Goal: Information Seeking & Learning: Learn about a topic

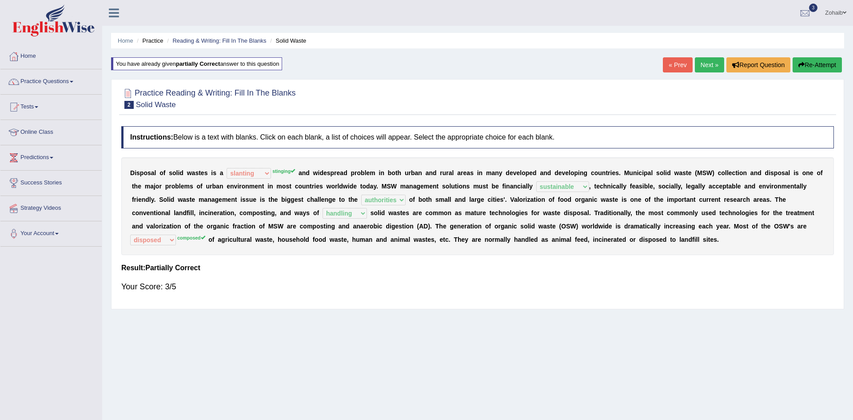
select select "slanting"
select select "sustainable"
select select "authorities"
select select "handling"
select select "disposed"
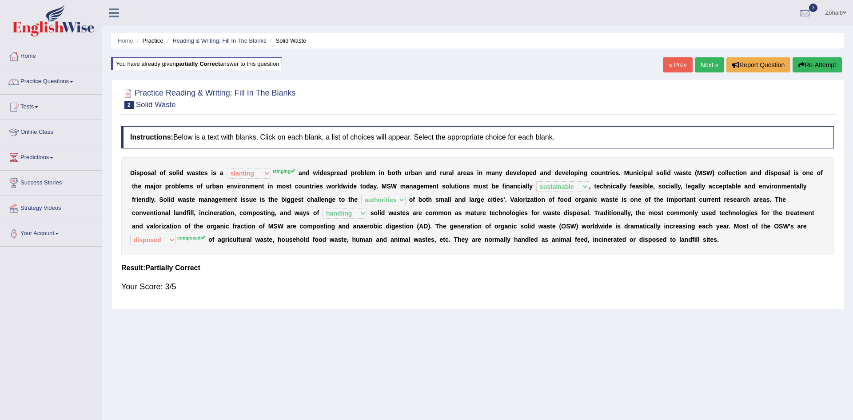
click at [696, 63] on link "Next »" at bounding box center [709, 64] width 29 height 15
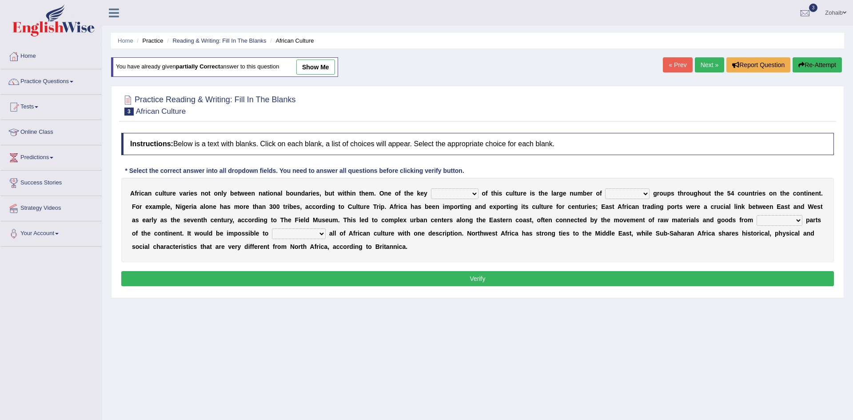
click at [437, 195] on select "conjectures features issues doubts" at bounding box center [455, 193] width 48 height 11
select select "features"
click at [431, 188] on select "conjectures features issues doubts" at bounding box center [455, 193] width 48 height 11
click at [605, 197] on select "ethic ethnic eugenic epic" at bounding box center [627, 193] width 44 height 11
select select "ethnic"
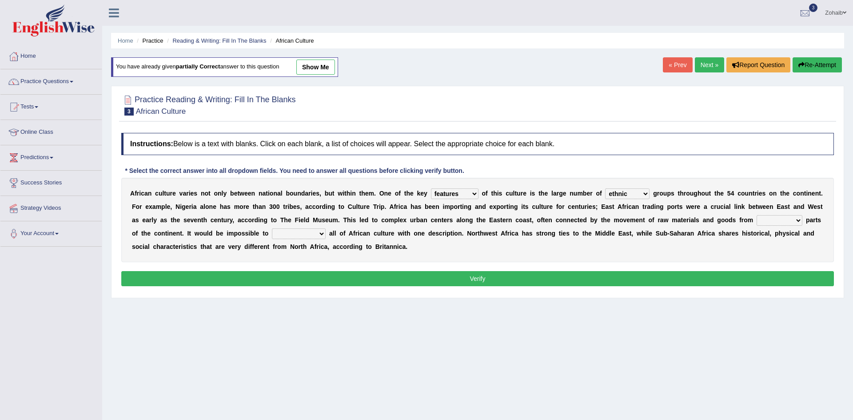
click at [605, 188] on select "ethic ethnic eugenic epic" at bounding box center [627, 193] width 44 height 11
click at [272, 234] on select "characterize conceptualize symbolize synthesize" at bounding box center [299, 233] width 54 height 11
click at [272, 228] on select "characterize conceptualize symbolize synthesize" at bounding box center [299, 233] width 54 height 11
click at [272, 237] on select "characterize conceptualize symbolize synthesize" at bounding box center [299, 233] width 54 height 11
select select "characterize"
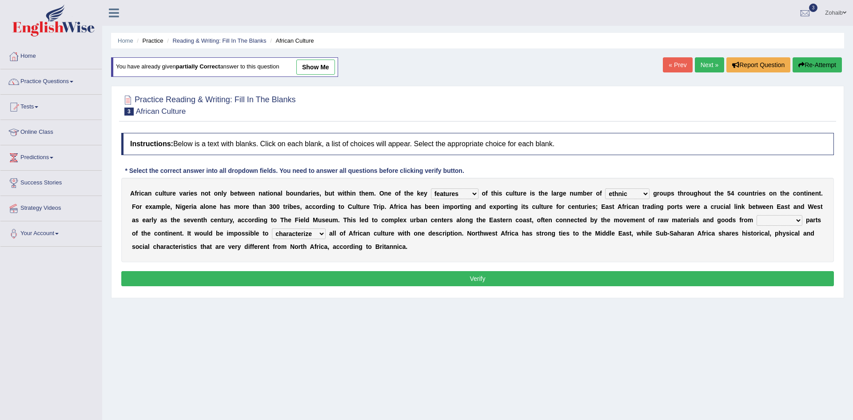
click at [272, 228] on select "characterize conceptualize symbolize synthesize" at bounding box center [299, 233] width 54 height 11
click at [756, 218] on select "forelocked interlocked unlocked landlocked" at bounding box center [779, 220] width 46 height 11
select select "landlocked"
click at [756, 215] on select "forelocked interlocked unlocked landlocked" at bounding box center [779, 220] width 46 height 11
click at [655, 275] on button "Verify" at bounding box center [477, 278] width 712 height 15
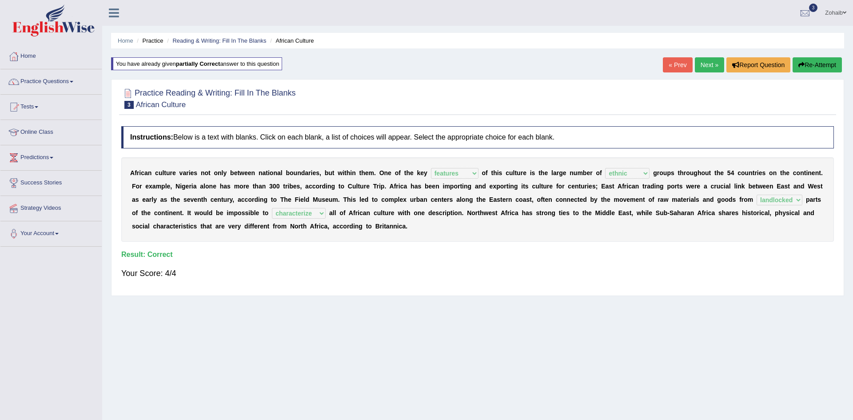
click at [701, 60] on link "Next »" at bounding box center [709, 64] width 29 height 15
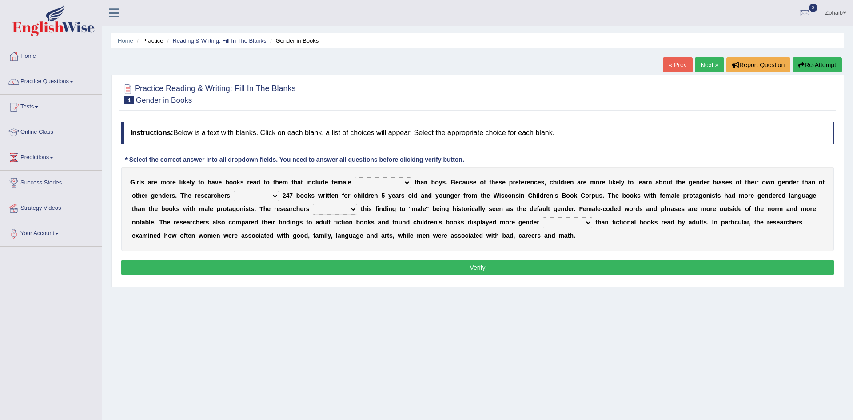
click at [354, 185] on select "protagonists cosmogonists agonists expressionists" at bounding box center [382, 182] width 56 height 11
select select "agonists"
click at [354, 177] on select "protagonists cosmogonists agonists expressionists" at bounding box center [382, 182] width 56 height 11
click at [234, 194] on select "hydrolyzed paralyzed catalyzed analyzed" at bounding box center [256, 196] width 45 height 11
select select "analyzed"
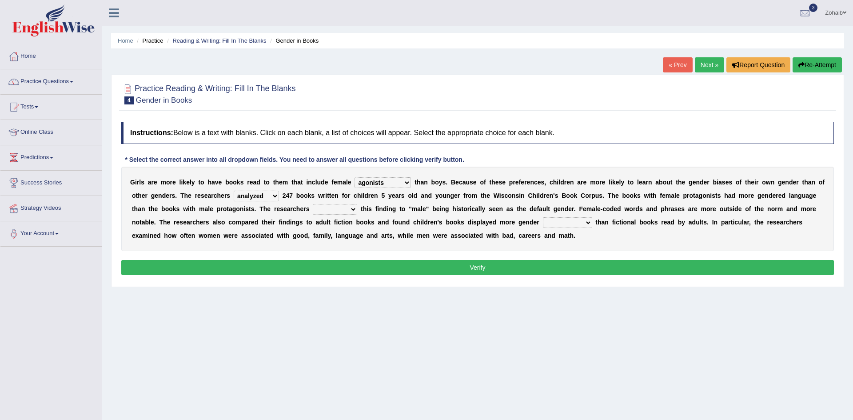
click at [234, 191] on select "hydrolyzed paralyzed catalyzed analyzed" at bounding box center [256, 196] width 45 height 11
click at [383, 178] on select "protagonists cosmogonists agonists expressionists" at bounding box center [382, 182] width 56 height 11
select select "protagonists"
click at [354, 177] on select "protagonists cosmogonists agonists expressionists" at bounding box center [382, 182] width 56 height 11
click at [313, 207] on select "contribute tribute distribute attribute" at bounding box center [335, 209] width 44 height 11
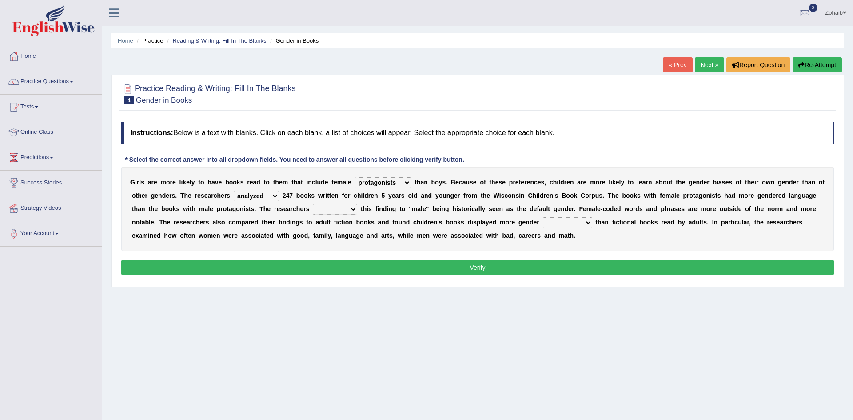
select select "contribute"
click at [313, 204] on select "contribute tribute distribute attribute" at bounding box center [335, 209] width 44 height 11
click at [543, 222] on select "stereotypes teletypes prototypes electrotypes" at bounding box center [567, 222] width 49 height 11
select select "stereotypes"
click at [543, 217] on select "stereotypes teletypes prototypes electrotypes" at bounding box center [567, 222] width 49 height 11
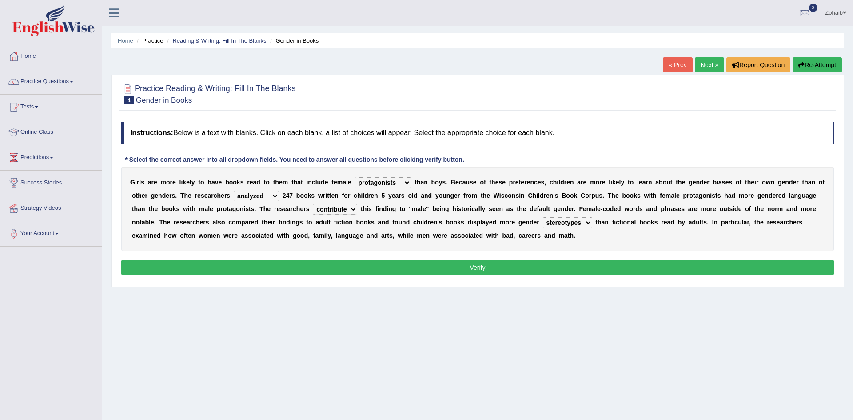
click at [313, 206] on select "contribute tribute distribute attribute" at bounding box center [335, 209] width 44 height 11
select select "distribute"
click at [313, 204] on select "contribute tribute distribute attribute" at bounding box center [335, 209] width 44 height 11
click at [258, 269] on button "Verify" at bounding box center [477, 267] width 712 height 15
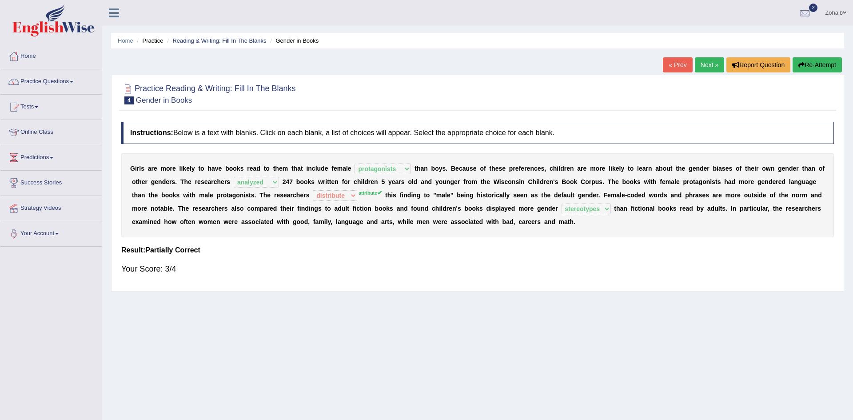
click at [208, 240] on div "Instructions: Below is a text with blanks. Click on each blank, a list of choic…" at bounding box center [477, 201] width 717 height 169
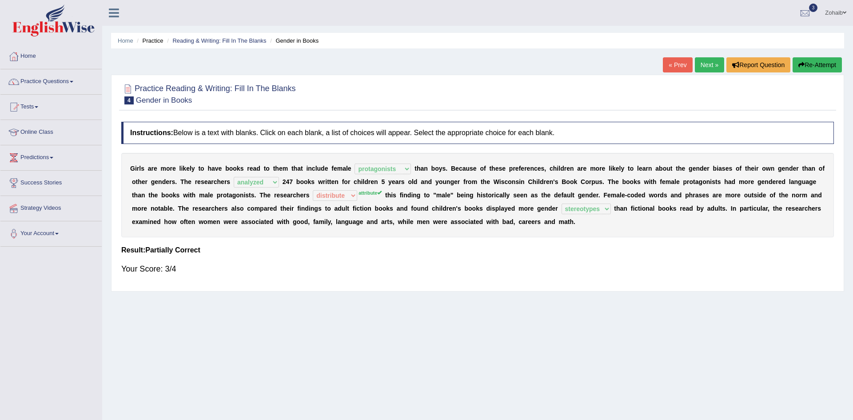
click at [709, 73] on div "« Prev Next » Report Question Re-Attempt" at bounding box center [753, 65] width 181 height 17
click at [708, 71] on link "Next »" at bounding box center [709, 64] width 29 height 15
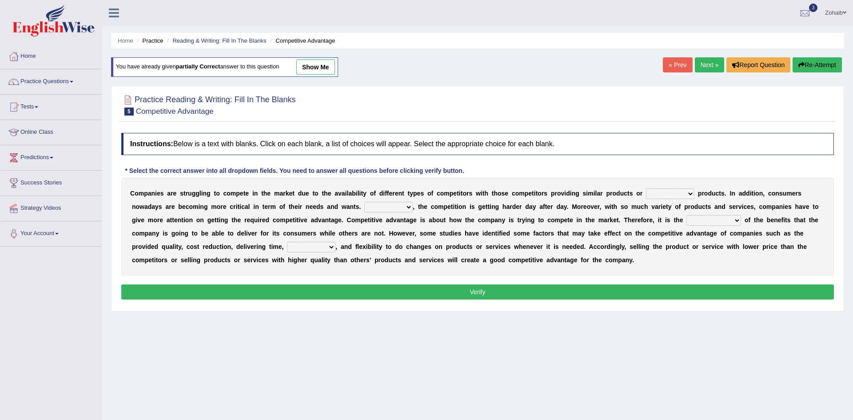
click at [469, 254] on div "C o m p a n i e s a r e s t r u g g l i n g t o c o m p e t e i n t h e m a r k…" at bounding box center [477, 227] width 712 height 98
click at [516, 254] on div "C o m p a n i e s a r e s t r u g g l i n g t o c o m p e t e i n t h e m a r k…" at bounding box center [477, 227] width 712 height 98
click at [646, 195] on select "constitution restitution substitution institution" at bounding box center [670, 193] width 48 height 11
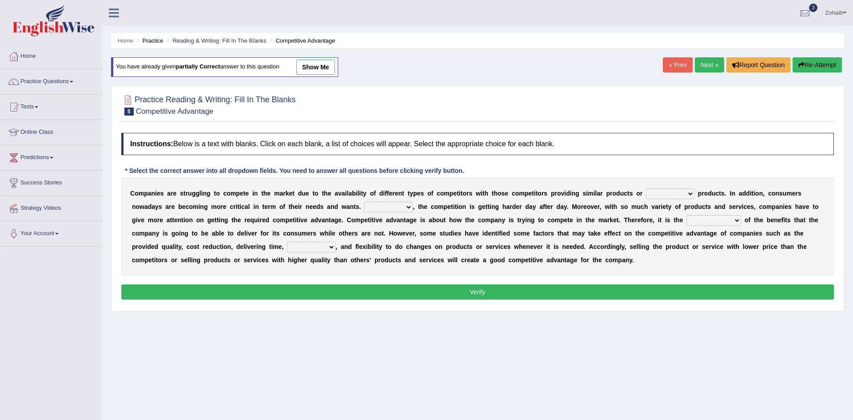
select select "substitution"
click at [646, 188] on select "constitution restitution substitution institution" at bounding box center [670, 193] width 48 height 11
click at [364, 207] on select "However Instead Additionally Therefore" at bounding box center [388, 207] width 48 height 11
select select "Instead"
click at [364, 202] on select "However Instead Additionally Therefore" at bounding box center [388, 207] width 48 height 11
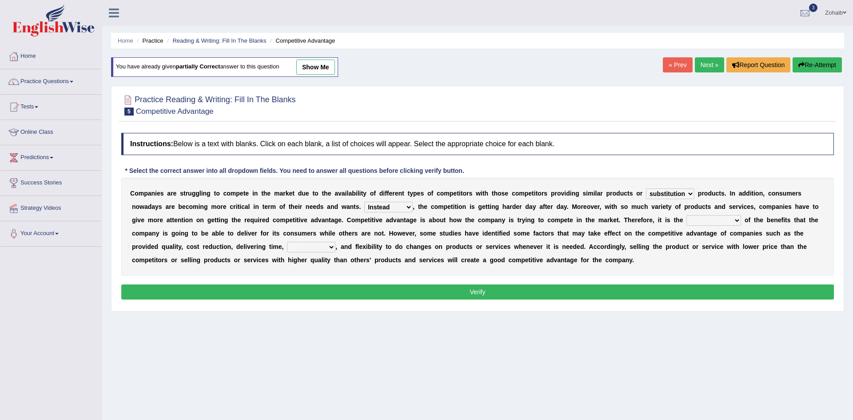
click at [686, 217] on select "dissemination ordination determination incarnation" at bounding box center [713, 220] width 55 height 11
select select "determination"
click at [686, 215] on select "dissemination ordination determination incarnation" at bounding box center [713, 220] width 55 height 11
click at [335, 242] on select "captivation aggregation deprivation innovation" at bounding box center [311, 247] width 48 height 11
select select "innovation"
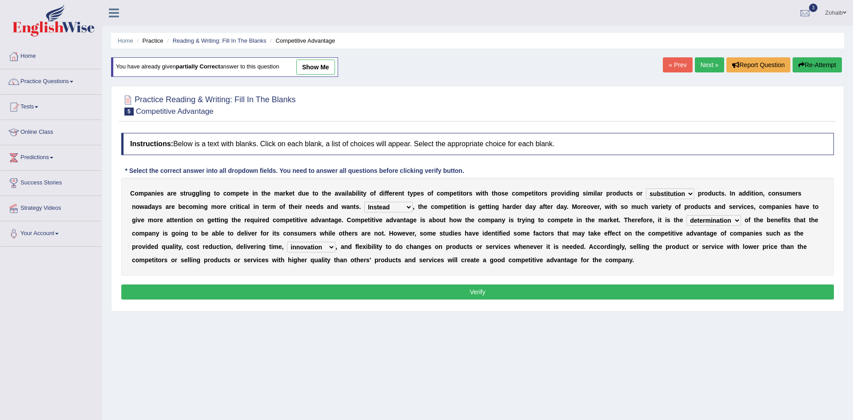
click at [335, 242] on select "captivation aggregation deprivation innovation" at bounding box center [311, 247] width 48 height 11
click at [364, 209] on select "However Instead Additionally Therefore" at bounding box center [388, 207] width 48 height 11
select select "However"
click at [364, 202] on select "However Instead Additionally Therefore" at bounding box center [388, 207] width 48 height 11
click at [314, 289] on button "Verify" at bounding box center [477, 291] width 712 height 15
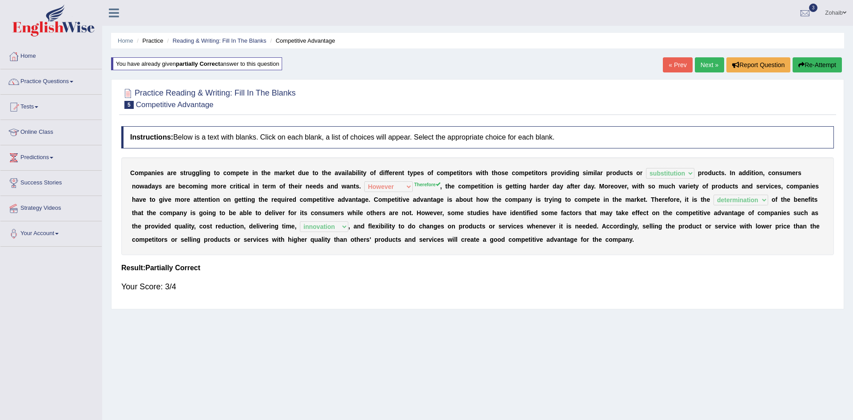
click at [264, 289] on div "Your Score: 3/4" at bounding box center [477, 286] width 712 height 21
click at [261, 290] on div "Your Score: 3/4" at bounding box center [477, 286] width 712 height 21
click at [261, 289] on div "Your Score: 3/4" at bounding box center [477, 286] width 712 height 21
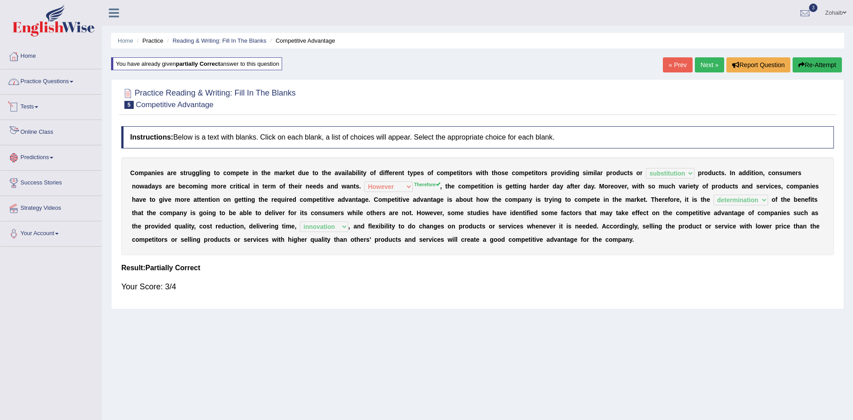
click at [61, 78] on link "Practice Questions" at bounding box center [50, 80] width 101 height 22
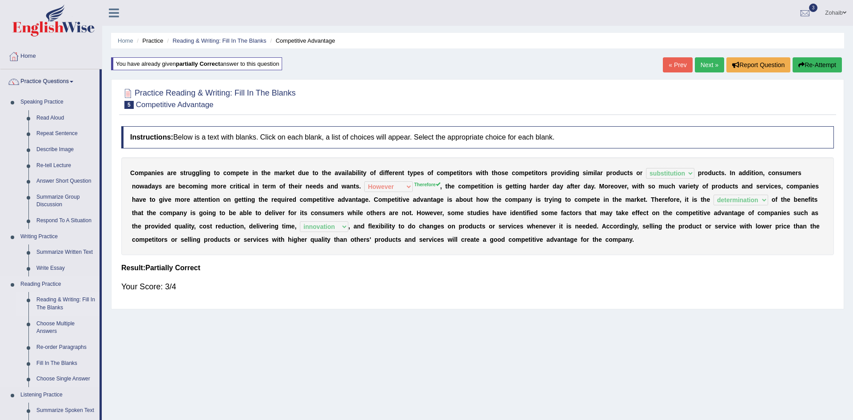
click at [52, 304] on link "Reading & Writing: Fill In The Blanks" at bounding box center [65, 304] width 67 height 24
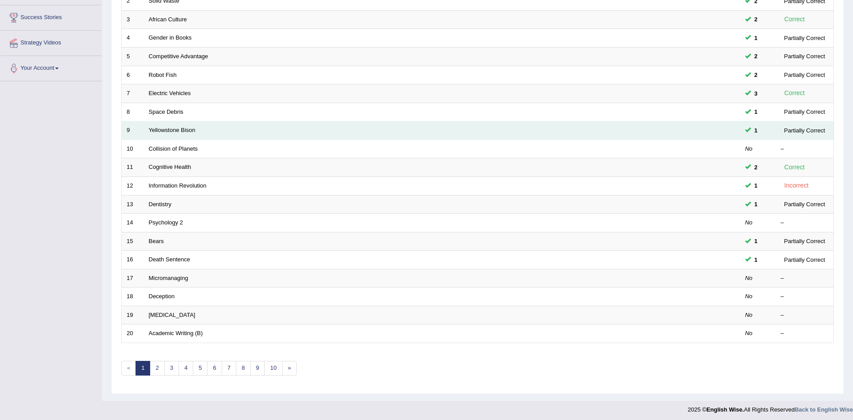
scroll to position [167, 0]
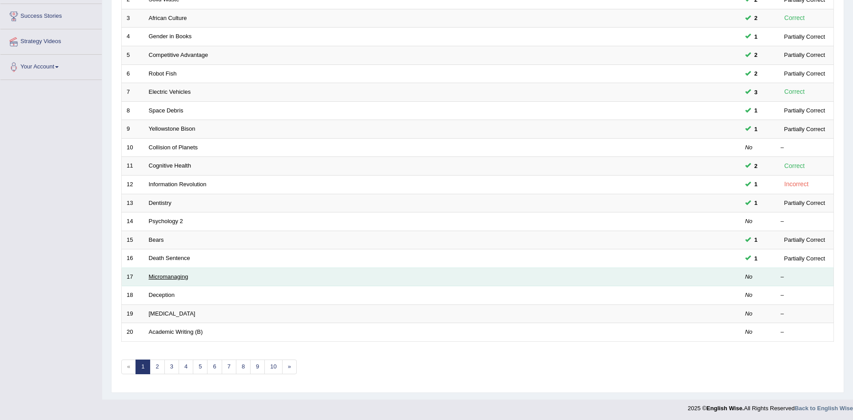
click at [167, 278] on link "Micromanaging" at bounding box center [169, 276] width 40 height 7
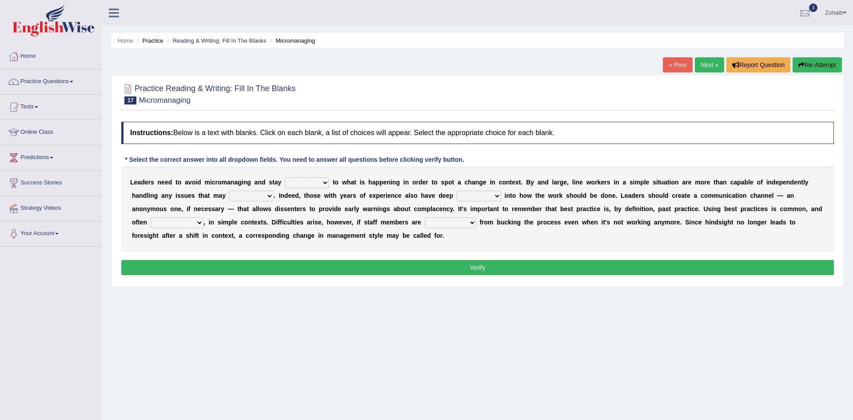
click at [167, 278] on div "Instructions: Below is a text with blanks. Click on each blank, a list of choic…" at bounding box center [477, 199] width 717 height 165
click at [313, 182] on select "complied connected precise concise" at bounding box center [307, 182] width 44 height 11
select select "connected"
click at [285, 177] on select "complied connected precise concise" at bounding box center [307, 182] width 44 height 11
click at [188, 202] on div "L e a d e r s n e e d t o a v o i d m i c r o m a n a g i n g a n d s t a y com…" at bounding box center [477, 209] width 712 height 84
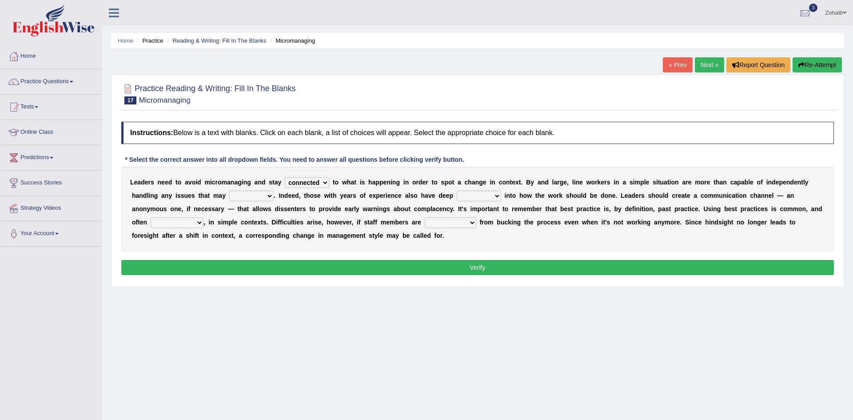
click at [229, 195] on select "apprise rise encounter arise" at bounding box center [251, 196] width 44 height 11
select select "arise"
click at [229, 191] on select "apprise rise encounter arise" at bounding box center [251, 196] width 44 height 11
click at [457, 199] on select "incursion insight indignity indication" at bounding box center [479, 196] width 44 height 11
select select "indignity"
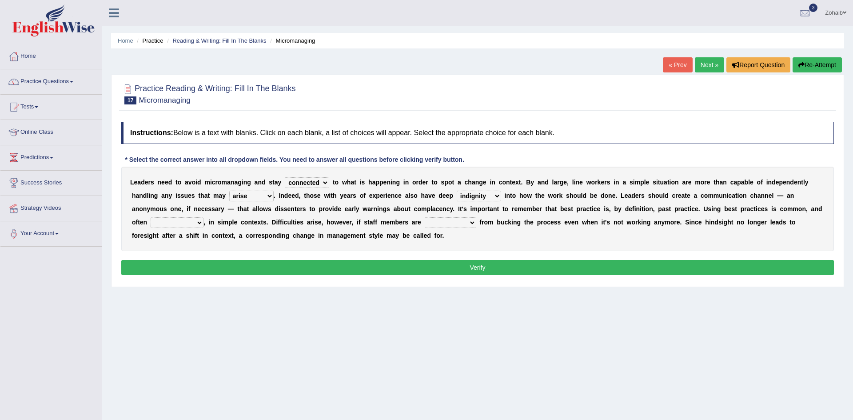
click at [457, 191] on select "incursion insight indignity indication" at bounding box center [479, 196] width 44 height 11
click at [203, 217] on select "inappropriate apprehensive appropriate forbidden" at bounding box center [177, 222] width 53 height 11
select select "appropriate"
click at [203, 217] on select "inappropriate apprehensive appropriate forbidden" at bounding box center [177, 222] width 53 height 11
click at [425, 219] on select "disarranged disinclined discouraged disintegrated" at bounding box center [451, 222] width 52 height 11
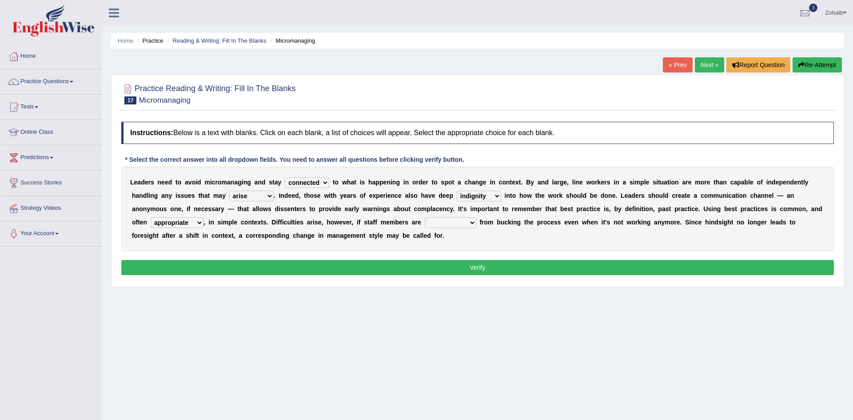
select select "discouraged"
click at [425, 217] on select "disarranged disinclined discouraged disintegrated" at bounding box center [451, 222] width 52 height 11
click at [249, 263] on button "Verify" at bounding box center [477, 267] width 712 height 15
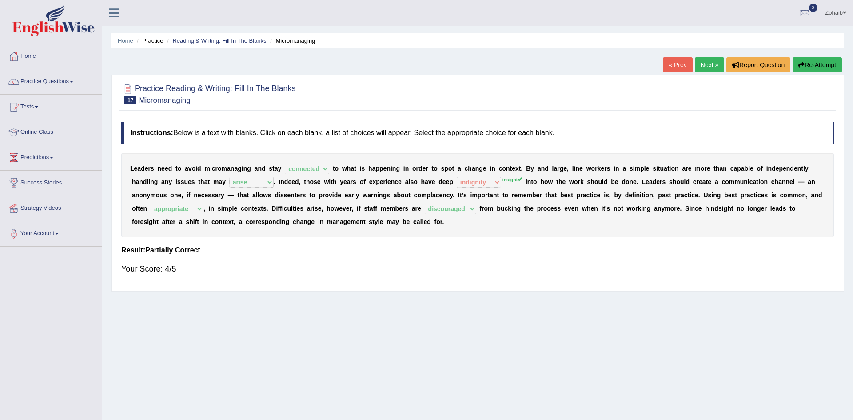
click at [249, 263] on div "Your Score: 4/5" at bounding box center [477, 268] width 712 height 21
click at [708, 68] on link "Next »" at bounding box center [709, 64] width 29 height 15
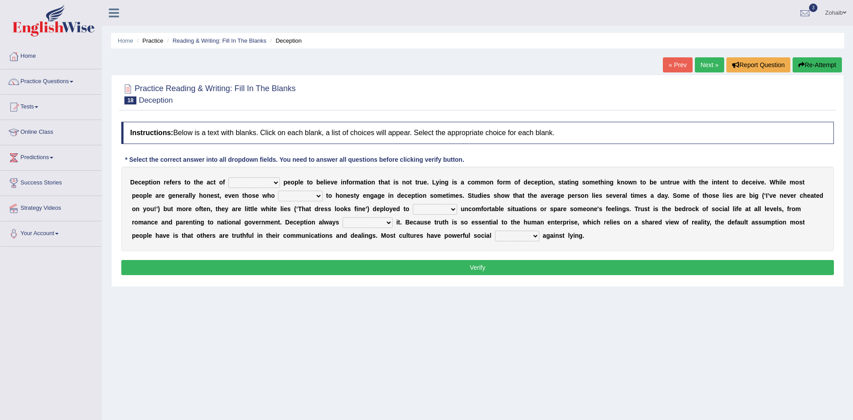
click at [664, 302] on div "Home Practice Reading & Writing: Fill In The Blanks Deception « Prev Next » Rep…" at bounding box center [477, 222] width 751 height 444
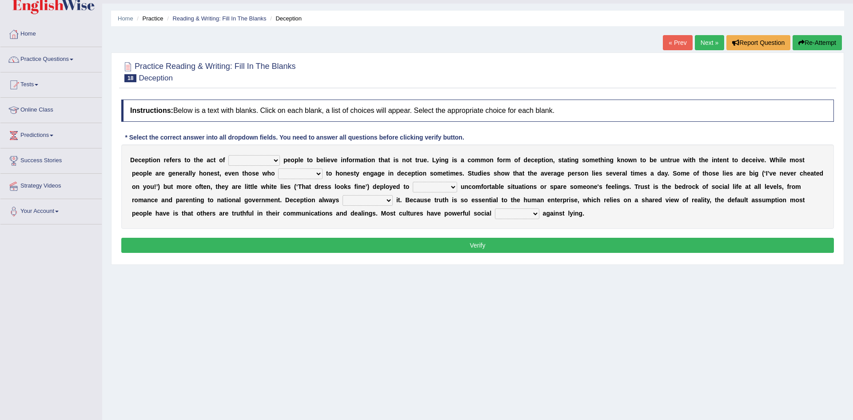
scroll to position [47, 0]
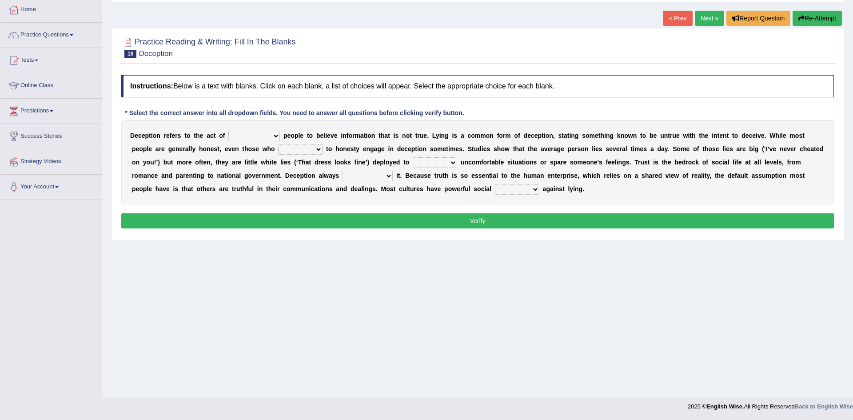
click at [256, 135] on select "discouraging forbidding detecting encouraging" at bounding box center [254, 136] width 52 height 11
select select "encouraging"
click at [228, 131] on select "discouraging forbidding detecting encouraging" at bounding box center [254, 136] width 52 height 11
click at [278, 152] on select "describe prescribe inscribe subscribe" at bounding box center [300, 149] width 44 height 11
select select "prescribe"
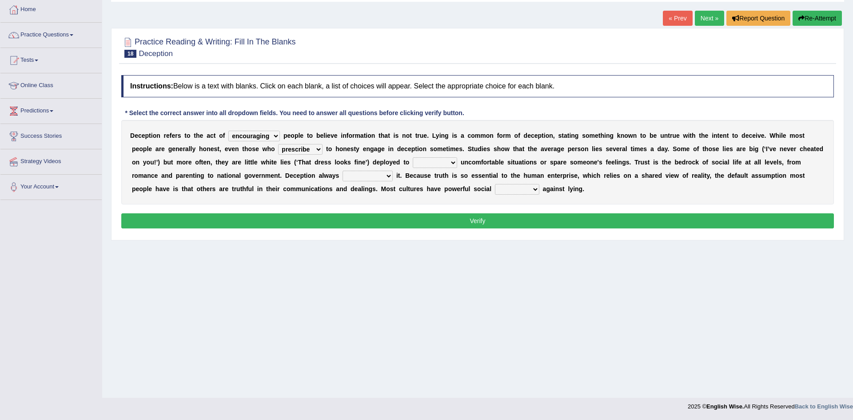
click at [278, 144] on select "describe prescribe inscribe subscribe" at bounding box center [300, 149] width 44 height 11
click at [413, 164] on select "contest illuminate disguise avoid" at bounding box center [435, 162] width 44 height 11
select select "avoid"
click at [413, 157] on select "contest illuminate disguise avoid" at bounding box center [435, 162] width 44 height 11
click at [195, 182] on div "D e c e p t i o n r e f e r s t o t h e a c t o f discouraging forbidding detec…" at bounding box center [477, 162] width 712 height 84
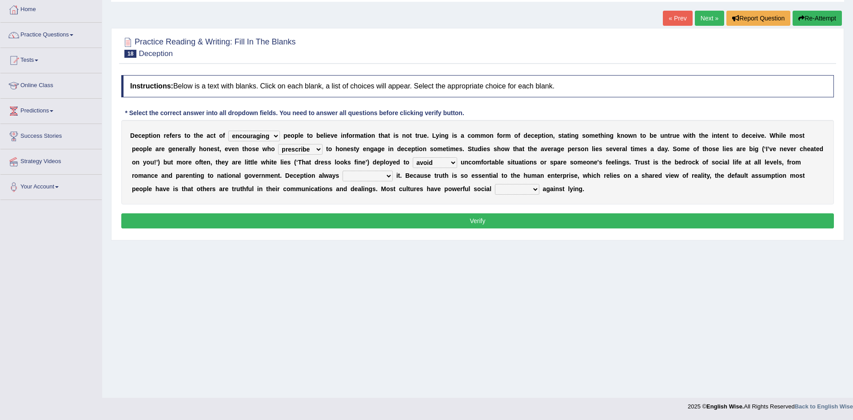
click at [195, 182] on div "D e c e p t i o n r e f e r s t o t h e a c t o f discouraging forbidding detec…" at bounding box center [477, 162] width 712 height 84
click at [342, 180] on select "undermines underscores undertakes underwrites" at bounding box center [367, 176] width 50 height 11
select select "undertakes"
click at [342, 171] on select "undermines underscores undertakes underwrites" at bounding box center [367, 176] width 50 height 11
click at [495, 189] on select "ejections sanctions fractions inductions" at bounding box center [517, 189] width 44 height 11
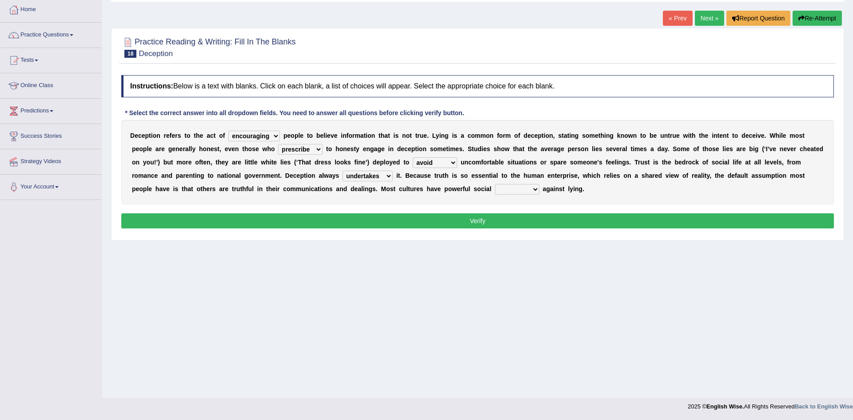
select select "fractions"
click at [495, 184] on select "ejections sanctions fractions inductions" at bounding box center [517, 189] width 44 height 11
click at [297, 217] on button "Verify" at bounding box center [477, 220] width 712 height 15
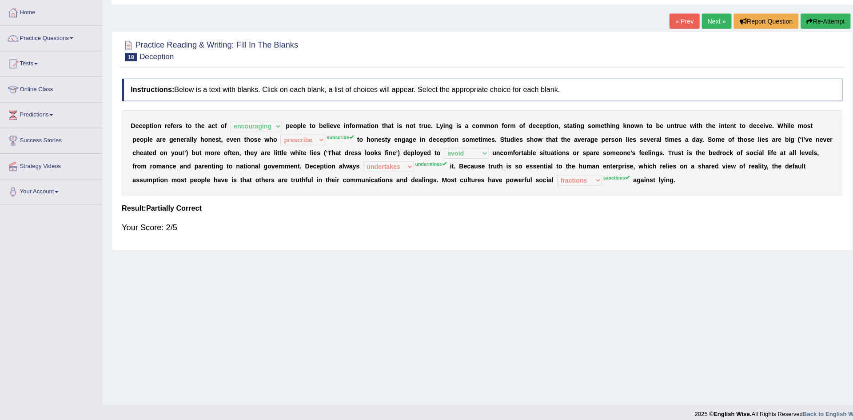
scroll to position [39, 0]
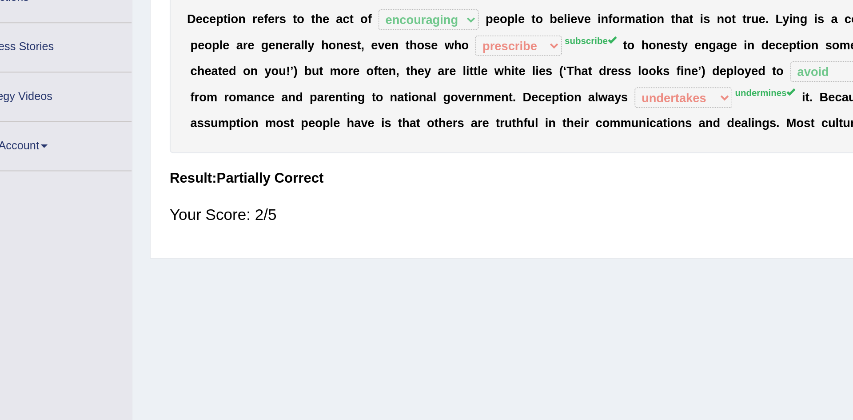
click at [187, 231] on div "Your Score: 2/5" at bounding box center [477, 229] width 712 height 21
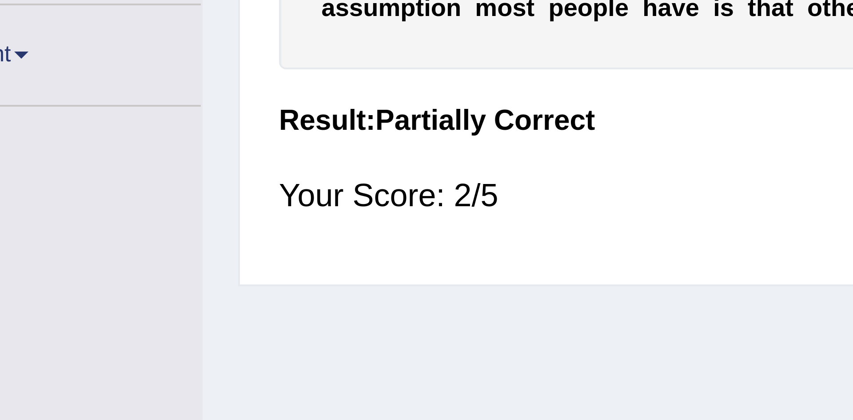
drag, startPoint x: 297, startPoint y: 217, endPoint x: 126, endPoint y: 230, distance: 171.5
click at [126, 234] on div "Your Score: 2/5" at bounding box center [477, 229] width 712 height 21
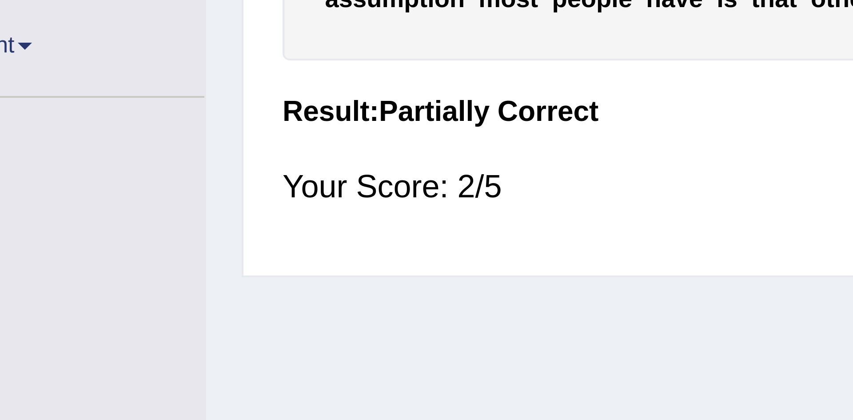
click at [125, 236] on div "Your Score: 2/5" at bounding box center [477, 229] width 712 height 21
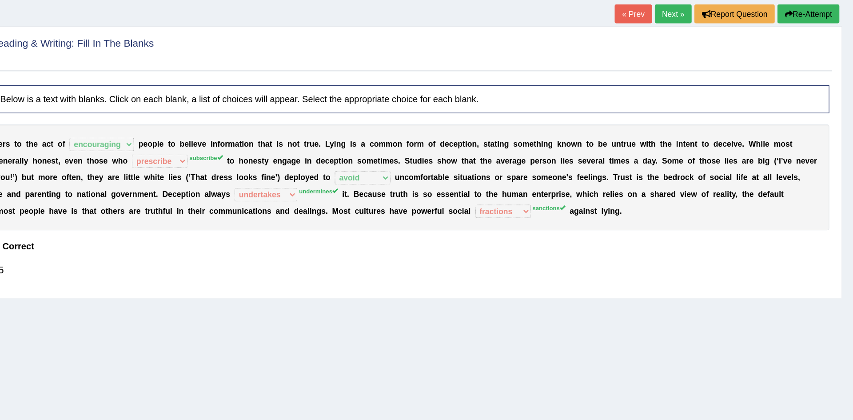
click at [695, 32] on link "Next »" at bounding box center [709, 25] width 29 height 15
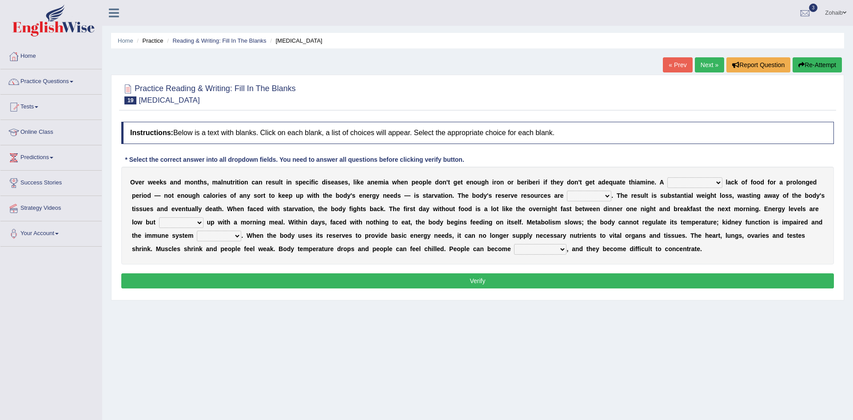
click at [667, 184] on select "severe distinguishing proper distinctive" at bounding box center [694, 182] width 55 height 11
select select "proper"
click at [667, 177] on select "severe distinguishing proper distinctive" at bounding box center [694, 182] width 55 height 11
click at [567, 195] on select "obsoleted depleted pelleted deleted" at bounding box center [589, 196] width 44 height 11
select select "depleted"
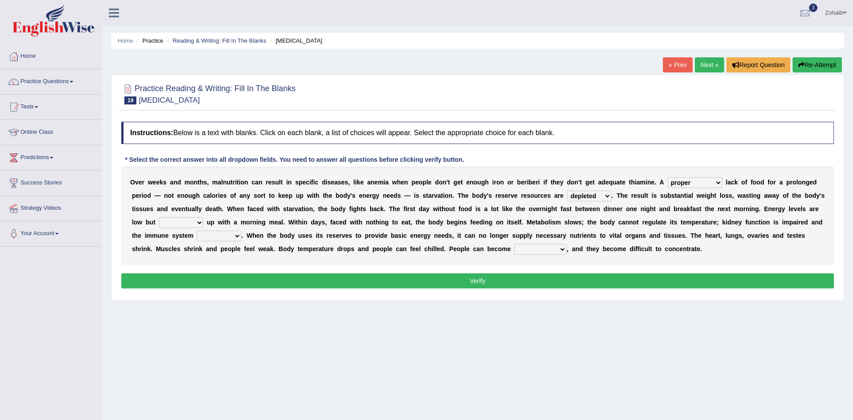
click at [567, 191] on select "obsoleted depleted pelleted deleted" at bounding box center [589, 196] width 44 height 11
click at [203, 217] on select "feed come chill pick" at bounding box center [181, 222] width 44 height 11
select select "come"
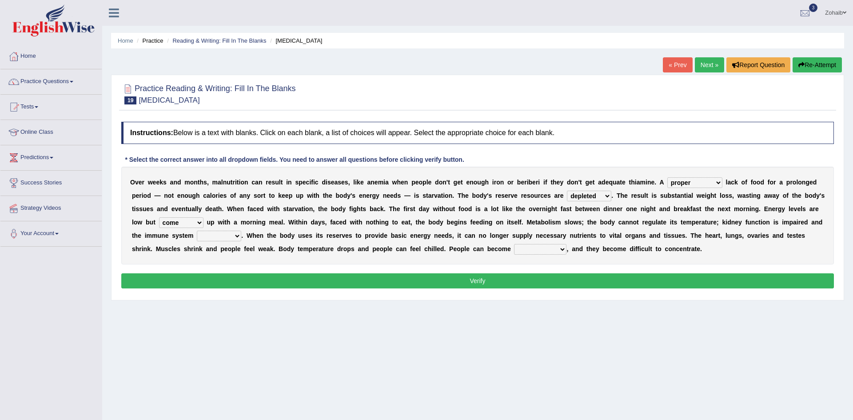
click at [203, 217] on select "feed come chill pick" at bounding box center [181, 222] width 44 height 11
click at [241, 230] on select "deepens deafens weakens surpasses" at bounding box center [219, 235] width 44 height 11
select select "weakens"
click at [241, 230] on select "deepens deafens weakens surpasses" at bounding box center [219, 235] width 44 height 11
click at [514, 250] on select "irritable commutable indisputable transportable" at bounding box center [540, 249] width 52 height 11
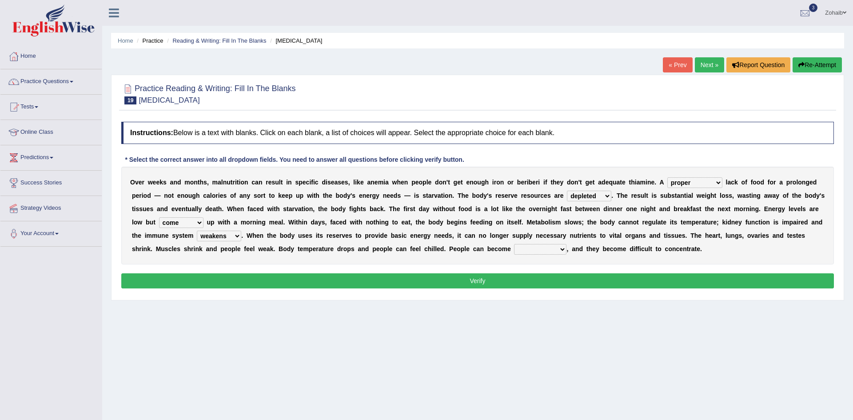
select select "commutable"
click at [514, 244] on select "irritable commutable indisputable transportable" at bounding box center [540, 249] width 52 height 11
click at [514, 250] on select "irritable commutable indisputable transportable" at bounding box center [540, 249] width 52 height 11
click at [353, 289] on div "Instructions: Below is a text with blanks. Click on each blank, a list of choic…" at bounding box center [477, 206] width 717 height 178
click at [354, 287] on button "Verify" at bounding box center [477, 280] width 712 height 15
